Goal: Task Accomplishment & Management: Use online tool/utility

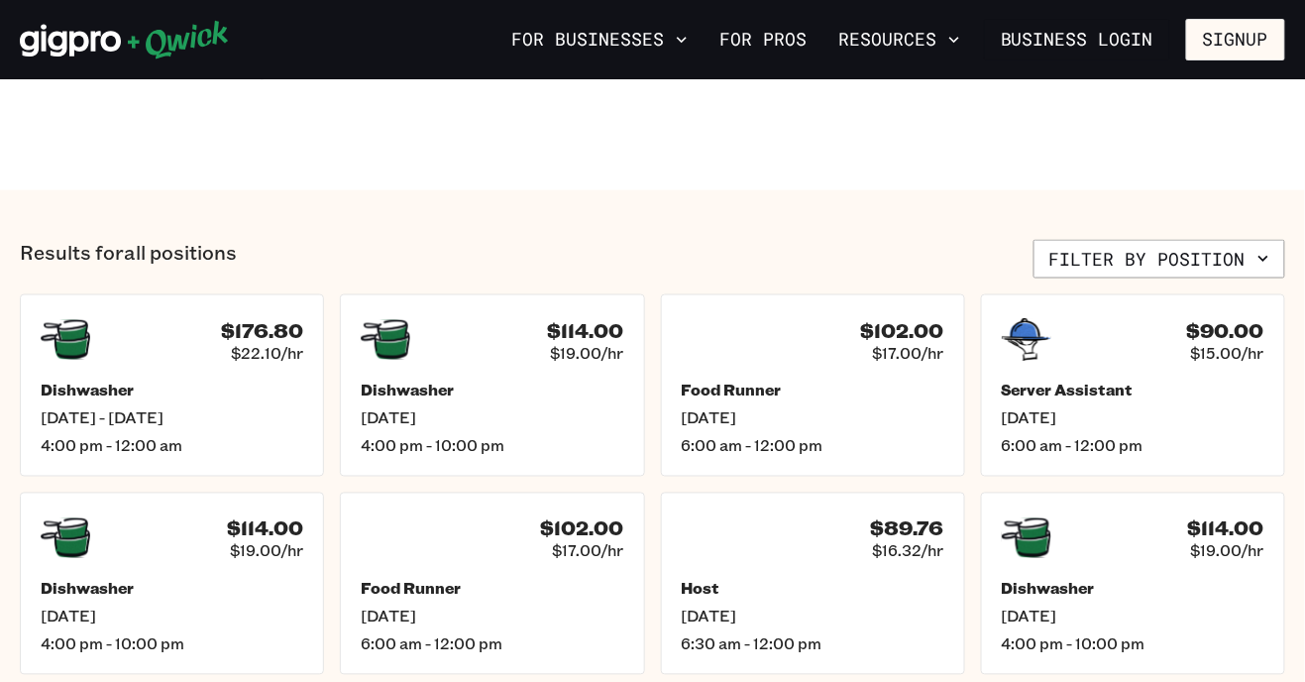
scroll to position [654, 0]
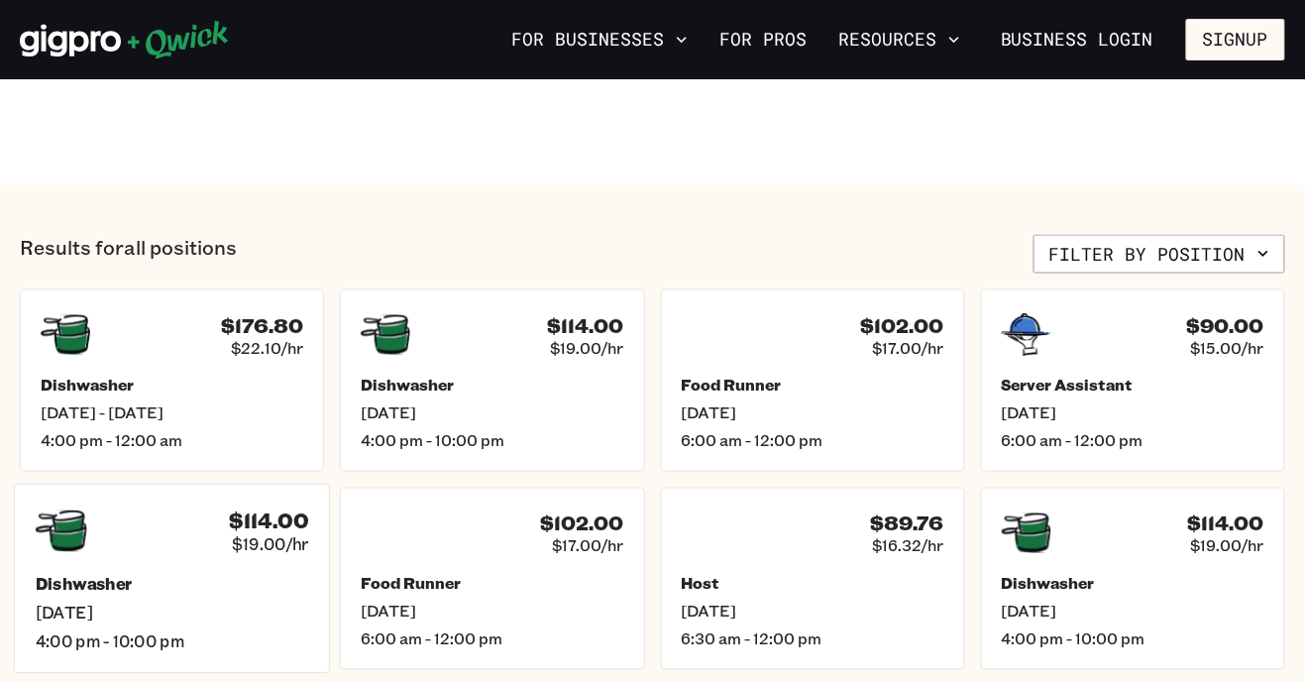
click at [243, 609] on span "[DATE]" at bounding box center [173, 613] width 274 height 21
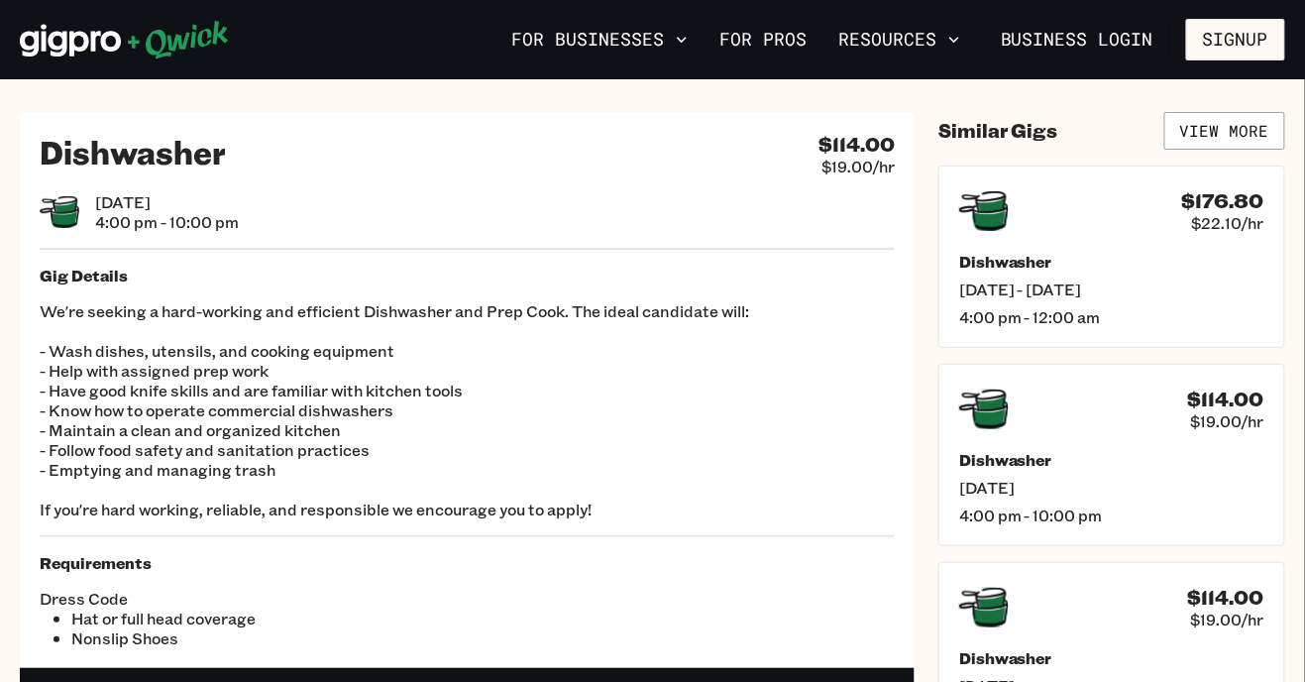
scroll to position [4, 0]
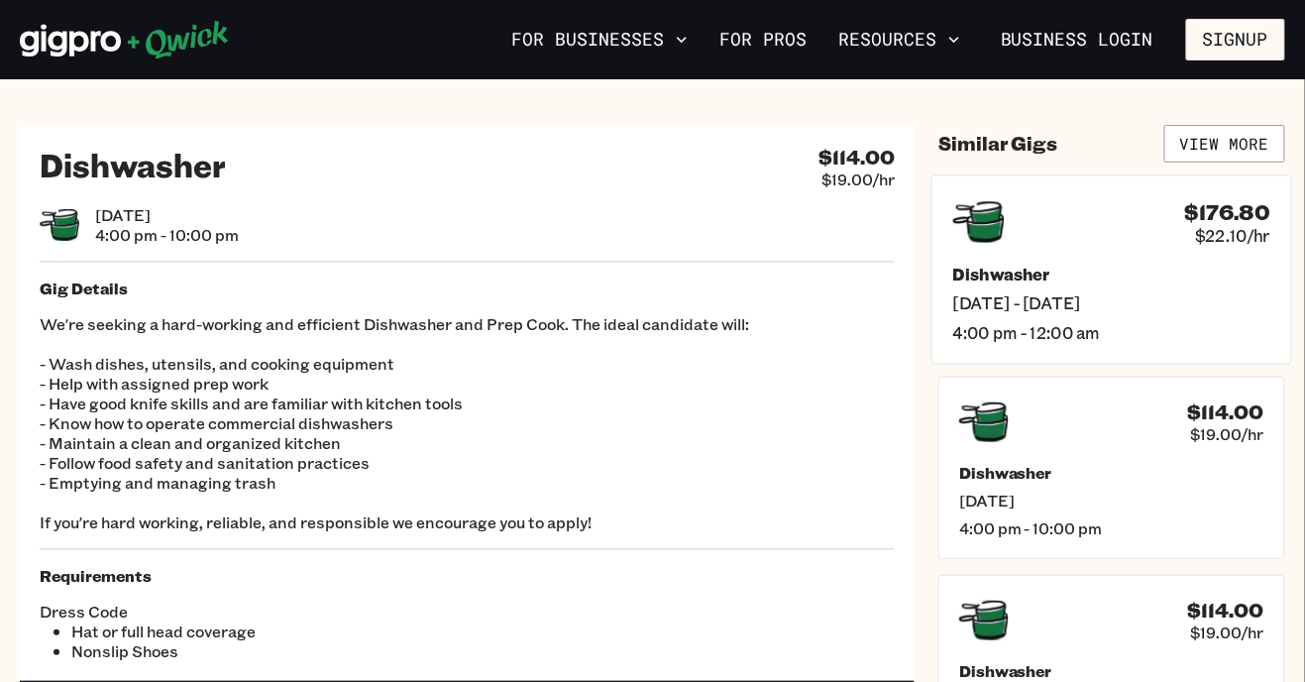
click at [1069, 296] on span "[DATE] - [DATE]" at bounding box center [1111, 302] width 317 height 21
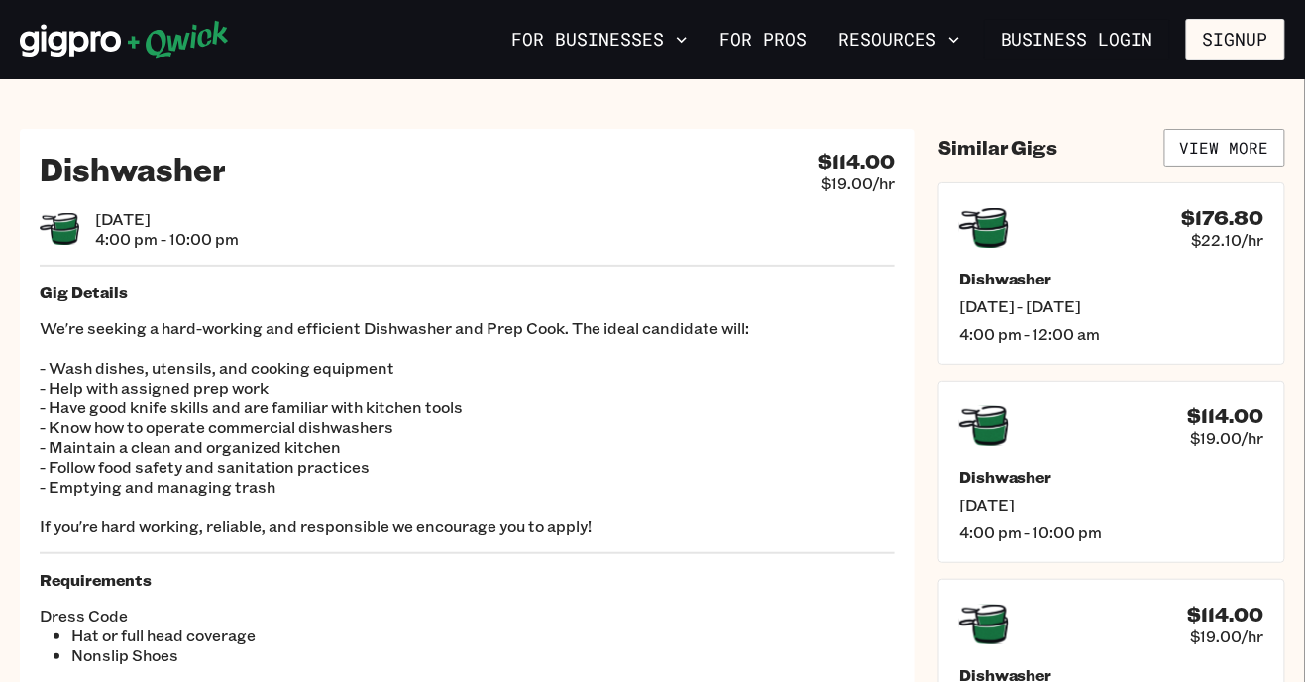
scroll to position [4, 0]
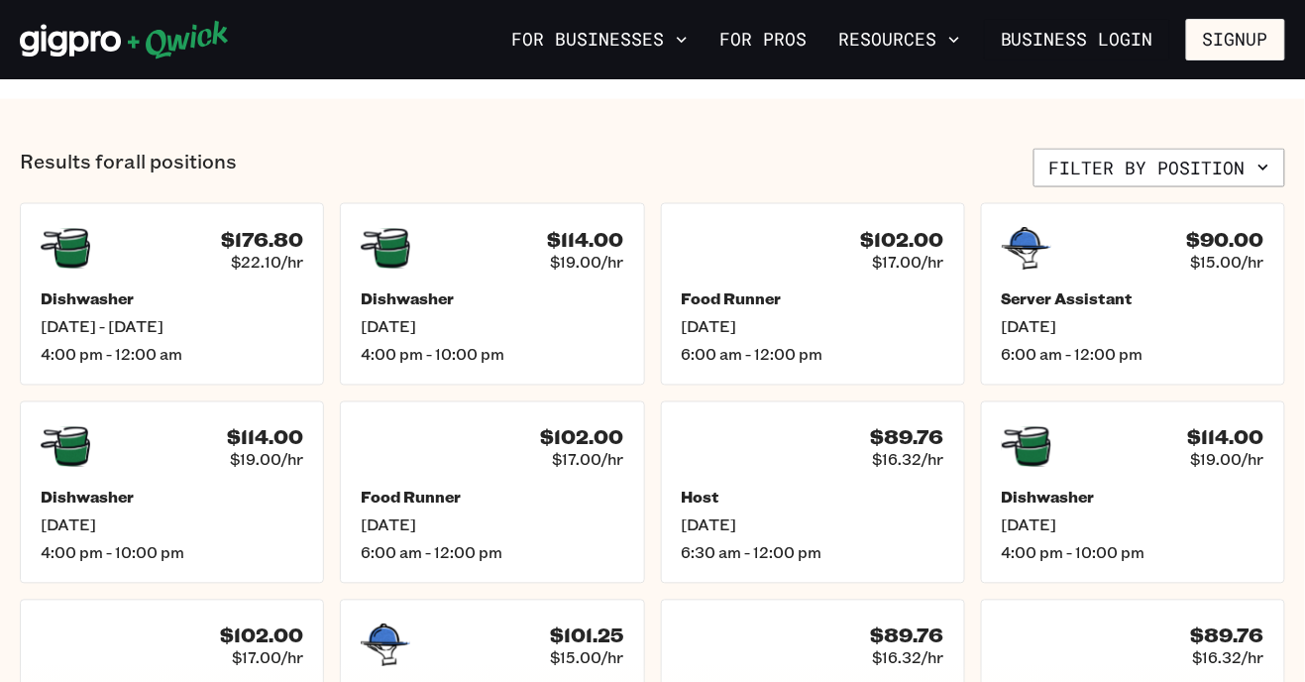
scroll to position [737, 0]
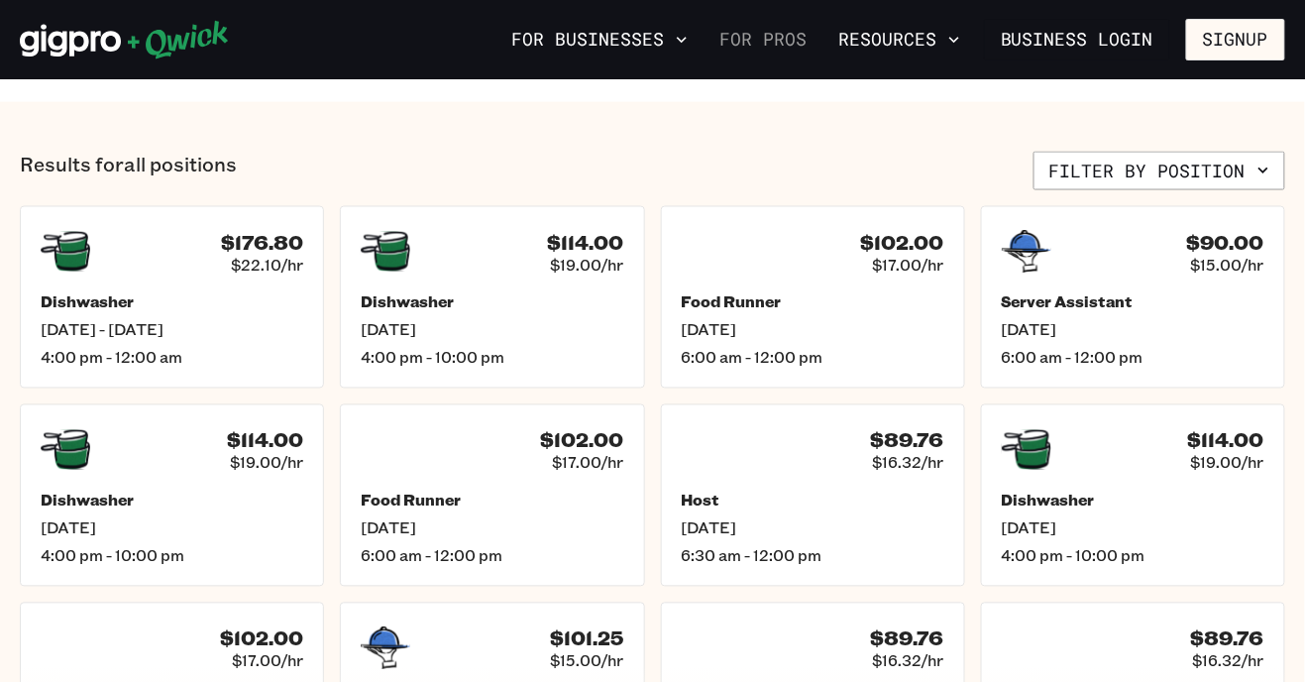
click at [804, 45] on link "For Pros" at bounding box center [763, 40] width 103 height 34
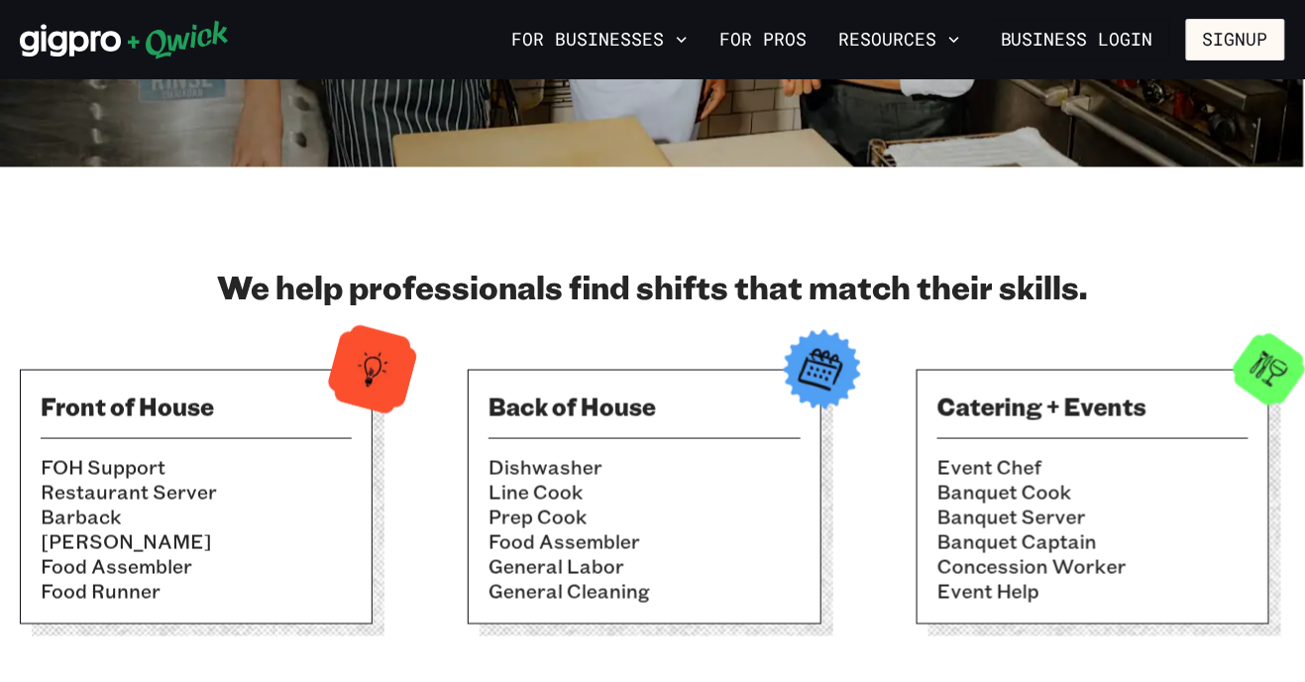
scroll to position [531, 0]
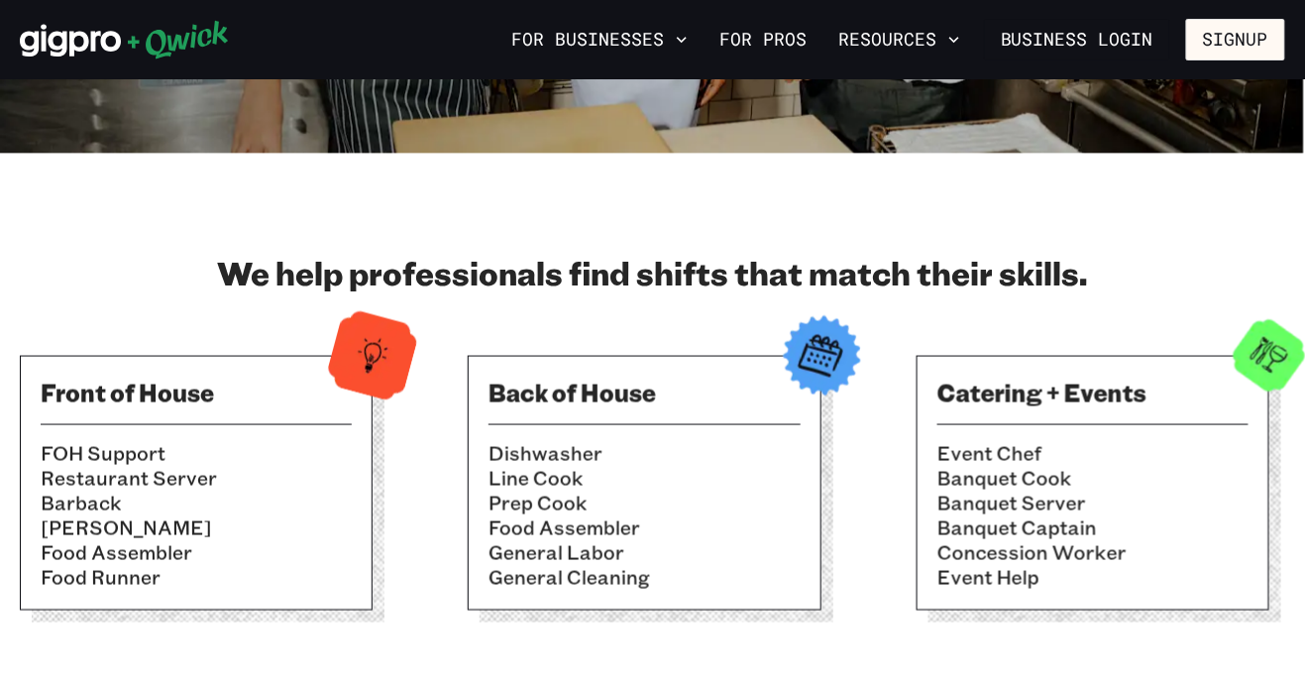
click at [730, 521] on li "Food Assembler" at bounding box center [644, 527] width 311 height 25
click at [837, 366] on img at bounding box center [821, 355] width 97 height 97
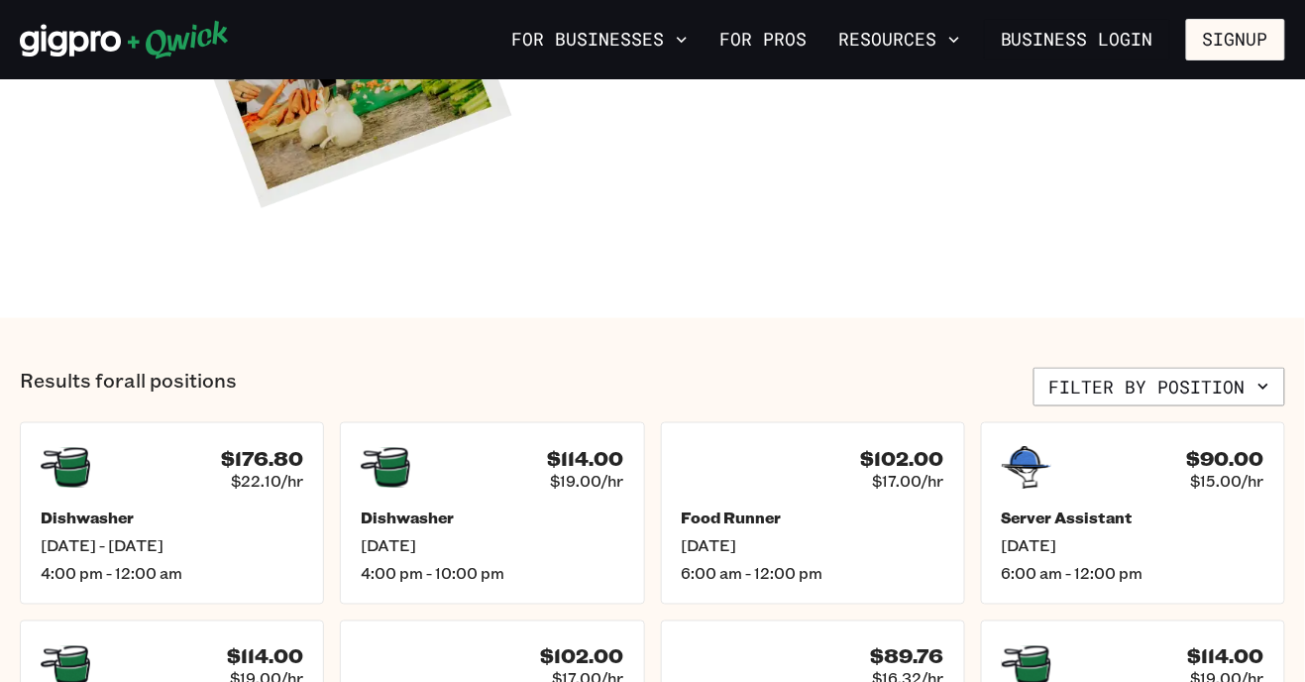
scroll to position [519, 0]
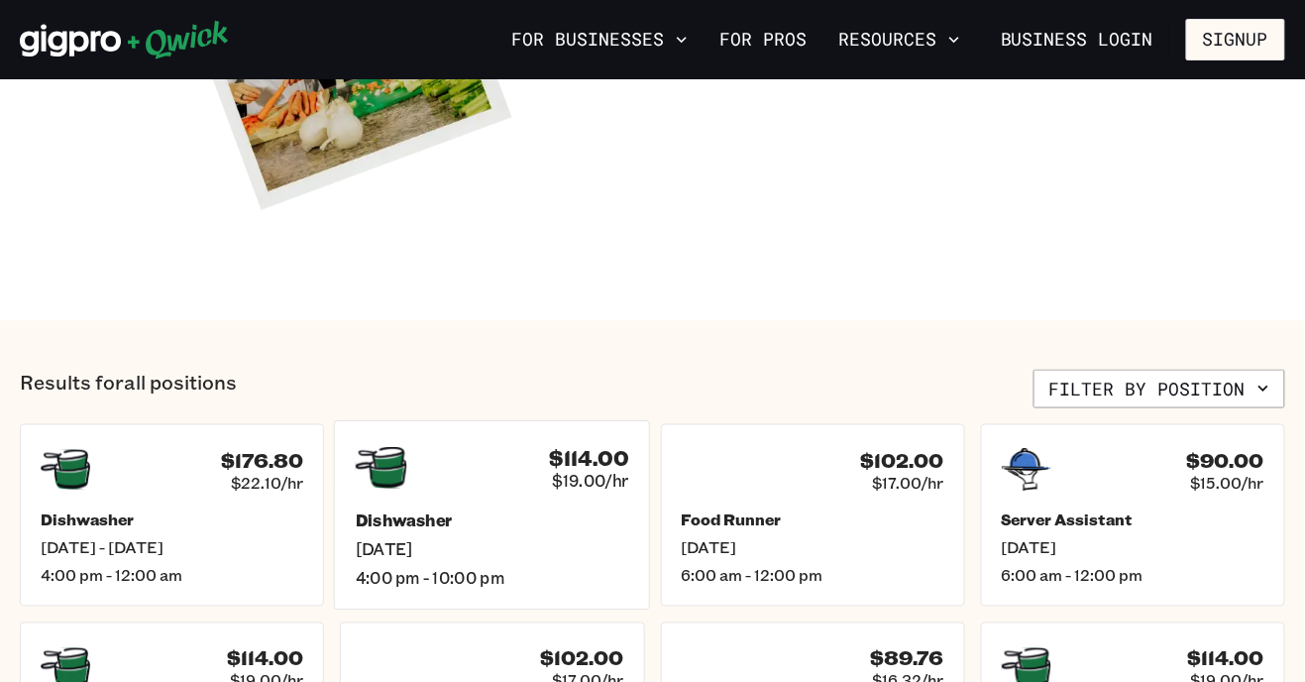
click at [555, 548] on span "[DATE]" at bounding box center [493, 549] width 274 height 21
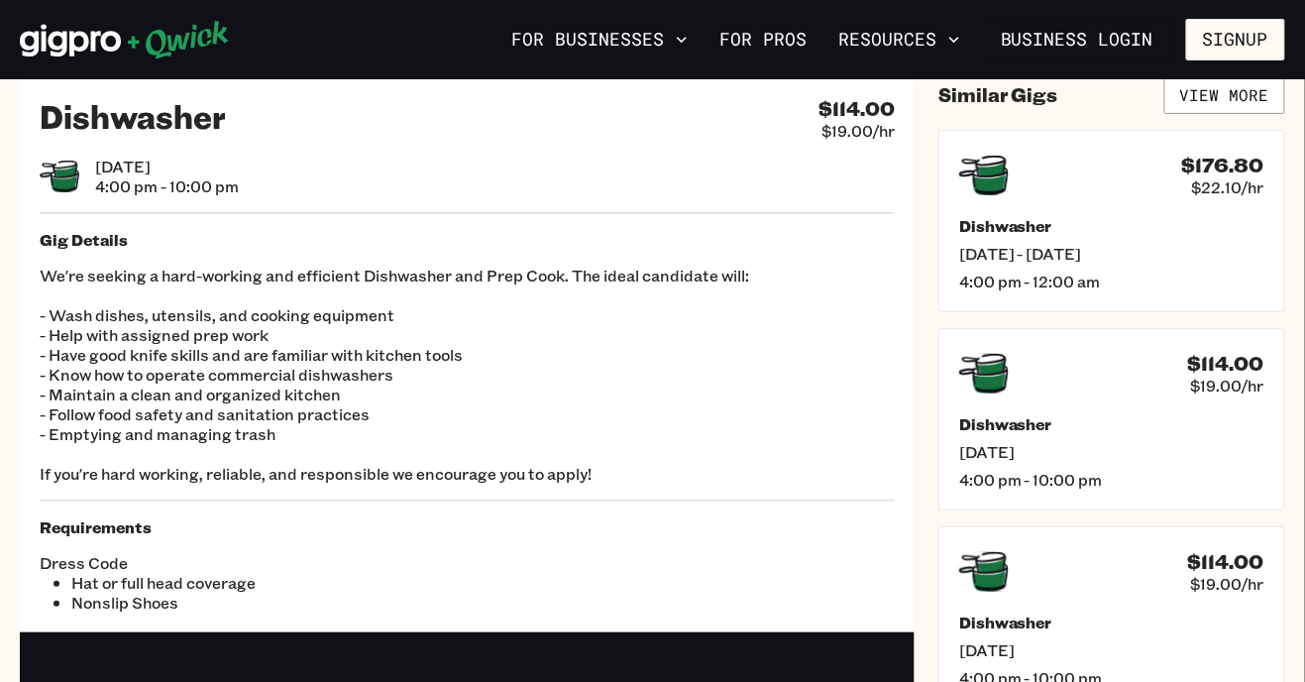
scroll to position [54, 0]
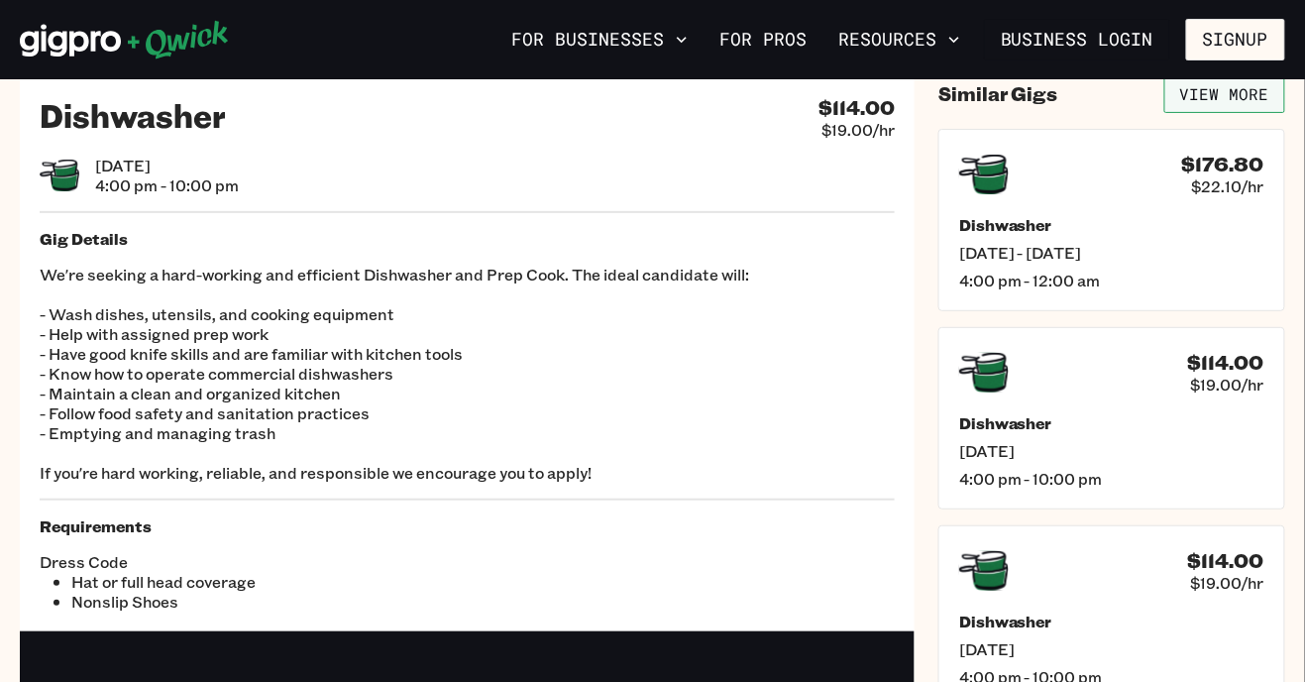
click at [1259, 103] on link "View More" at bounding box center [1225, 94] width 121 height 38
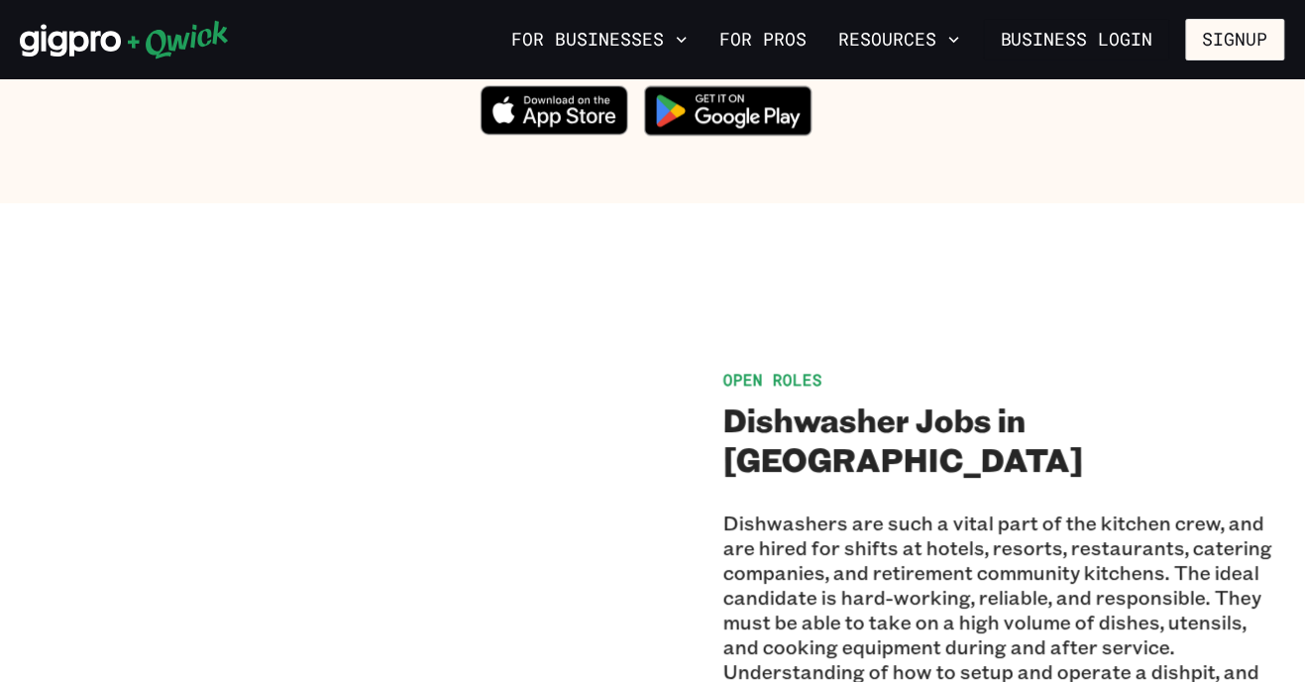
scroll to position [1349, 0]
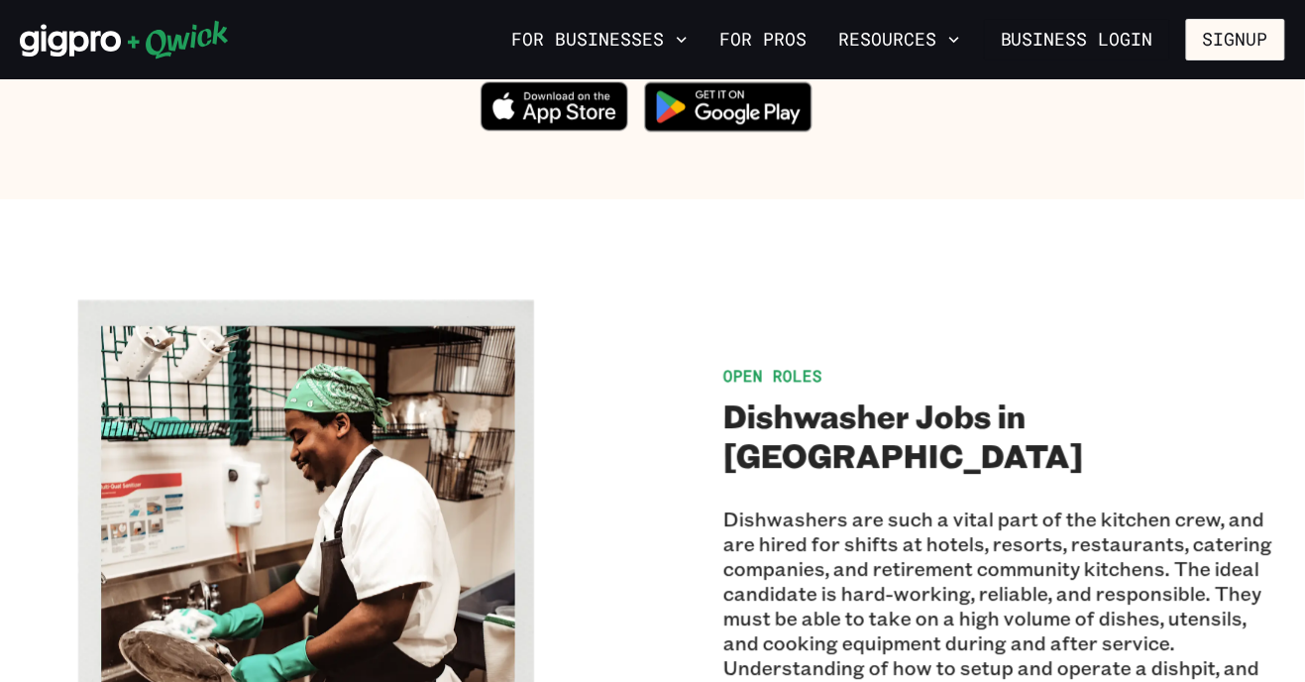
click at [1231, 626] on p "Dishwashers are such a vital part of the kitchen crew, and are hired for shifts…" at bounding box center [1006, 642] width 562 height 273
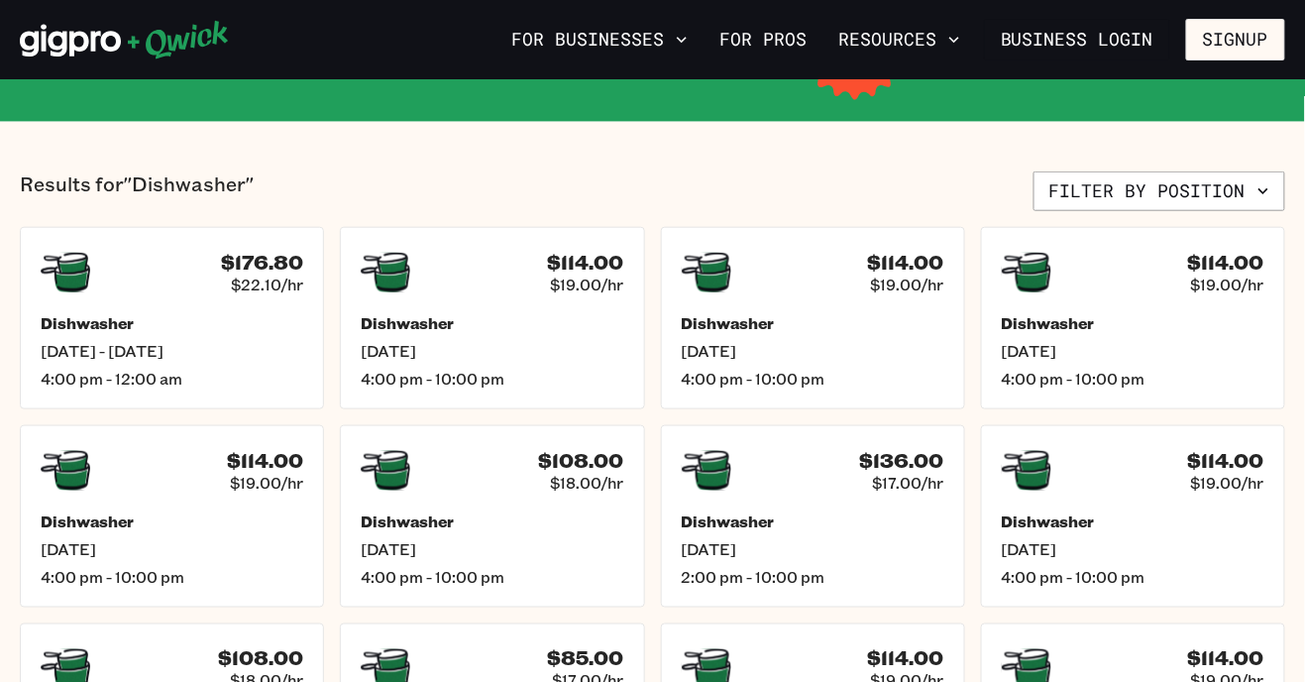
scroll to position [401, 0]
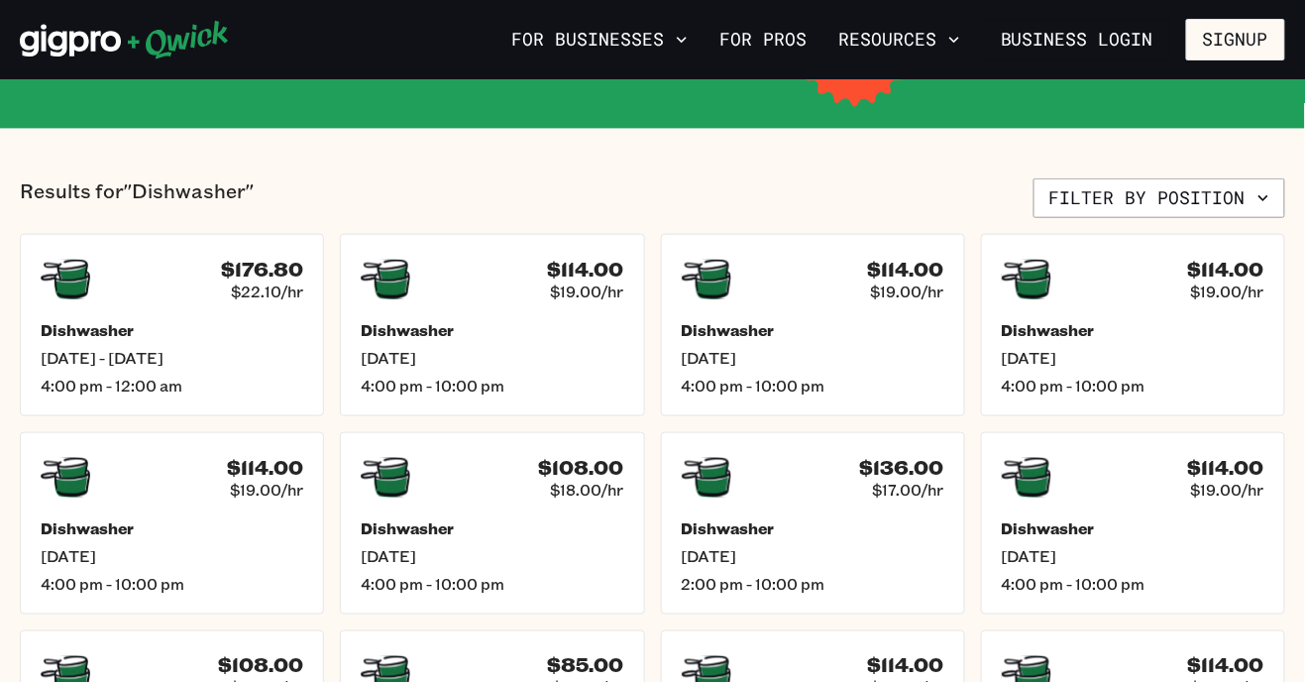
scroll to position [54, 0]
